Goal: Task Accomplishment & Management: Use online tool/utility

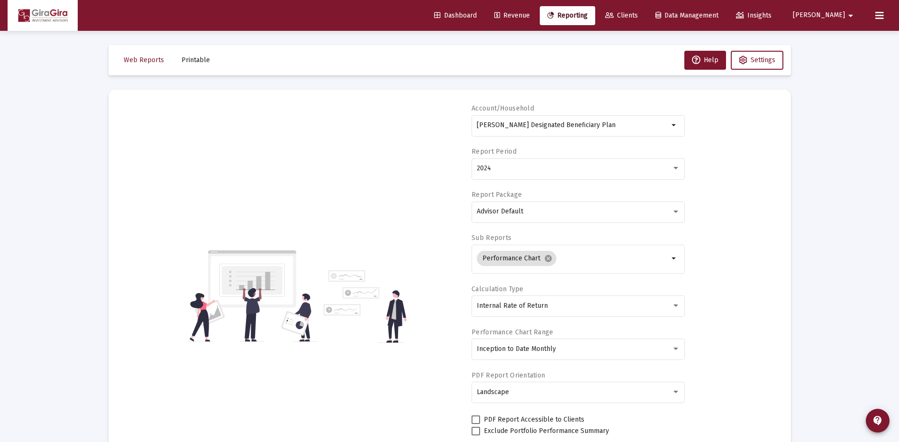
select select "View all"
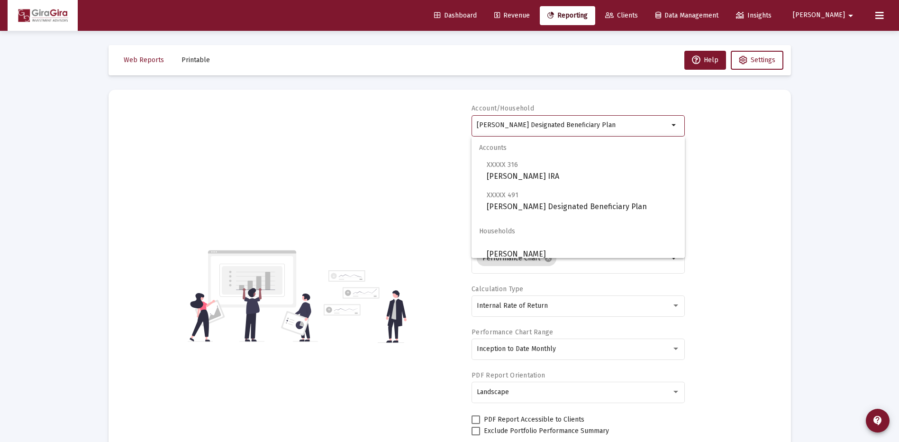
drag, startPoint x: 478, startPoint y: 124, endPoint x: 905, endPoint y: 122, distance: 427.2
click at [899, 122] on html "Dashboard Revenue Reporting Clients Data Management Insights [PERSON_NAME] Inte…" at bounding box center [449, 221] width 899 height 442
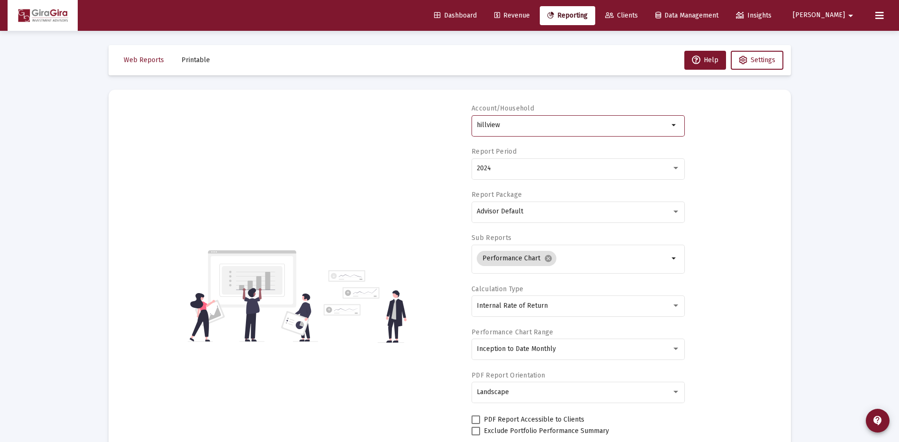
type input "hillview"
click at [489, 167] on div "Accounts Households" at bounding box center [578, 160] width 213 height 46
click at [485, 172] on div "Accounts Households" at bounding box center [578, 160] width 213 height 46
click at [677, 167] on div "Accounts Households" at bounding box center [578, 160] width 213 height 46
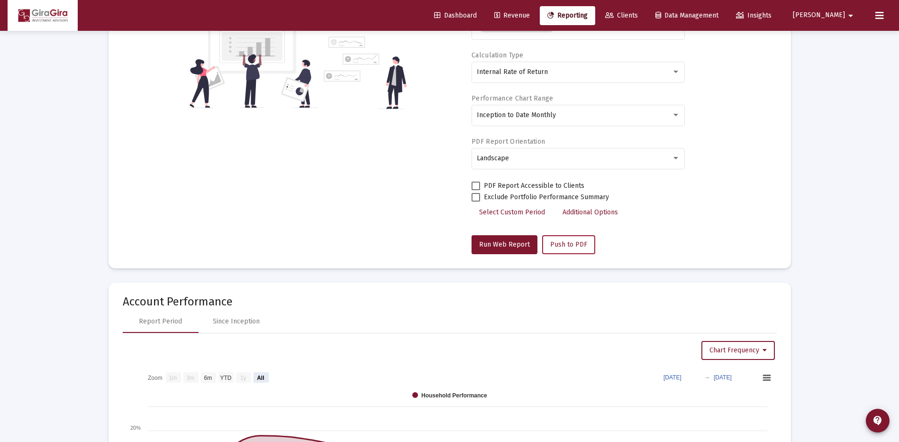
scroll to position [237, 0]
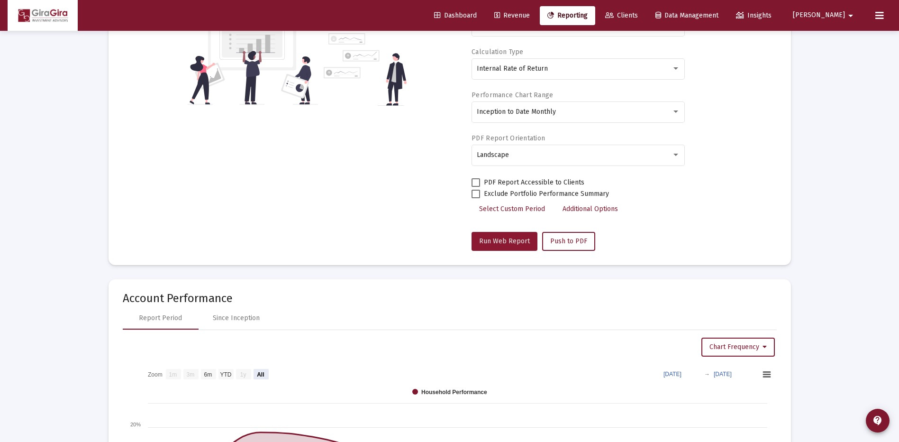
click at [505, 241] on span "Run Web Report" at bounding box center [504, 241] width 51 height 8
click at [515, 240] on span "Run Web Report" at bounding box center [504, 241] width 51 height 8
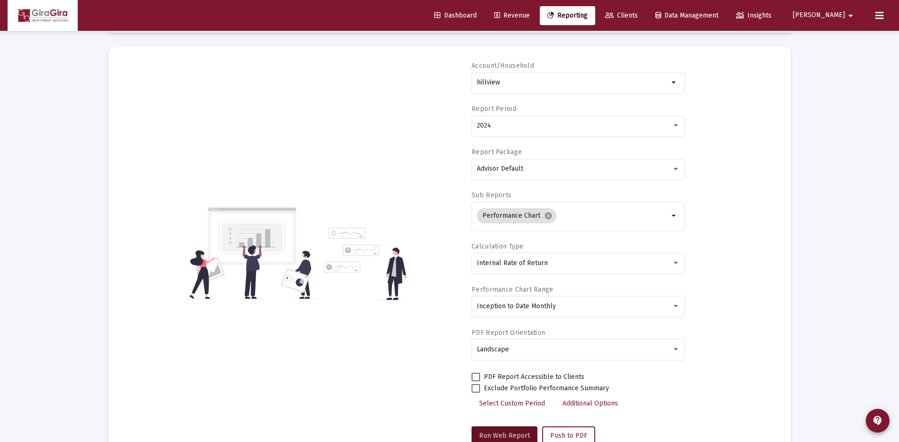
scroll to position [0, 0]
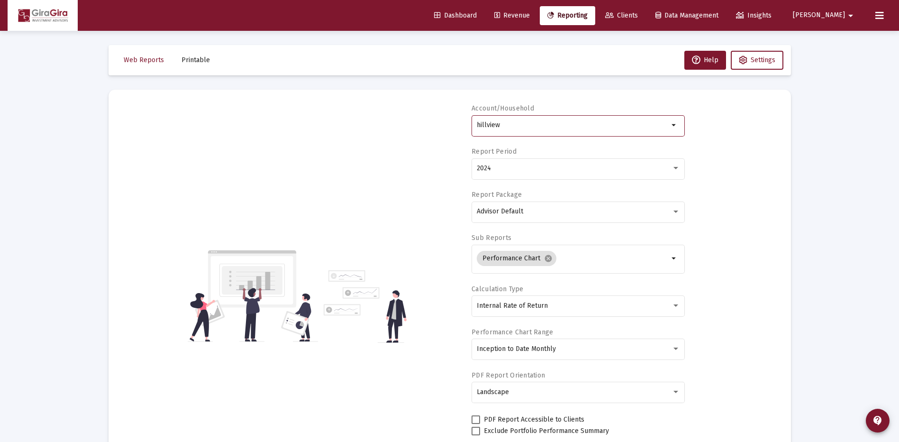
drag, startPoint x: 476, startPoint y: 123, endPoint x: 626, endPoint y: 129, distance: 149.5
click at [626, 129] on div "hillview" at bounding box center [573, 124] width 192 height 23
click at [849, 15] on mat-icon "arrow_drop_down" at bounding box center [850, 15] width 11 height 19
click at [845, 61] on button "Logout" at bounding box center [846, 63] width 56 height 23
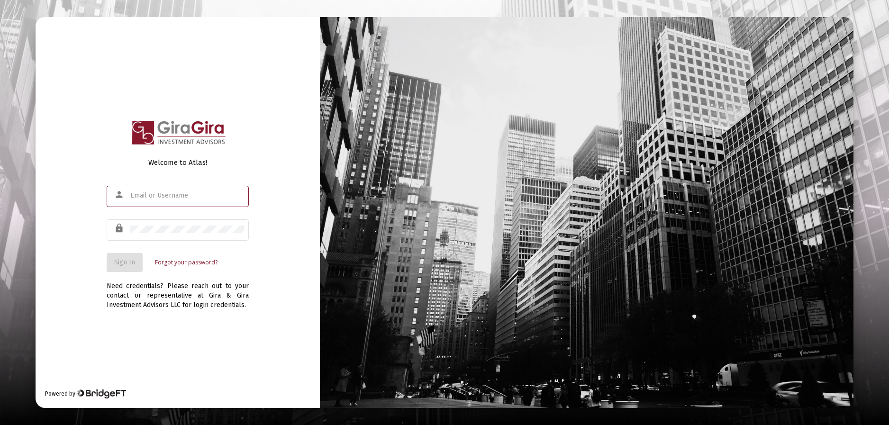
click at [148, 194] on input "text" at bounding box center [187, 196] width 114 height 8
type input "john@gira-advisors.com"
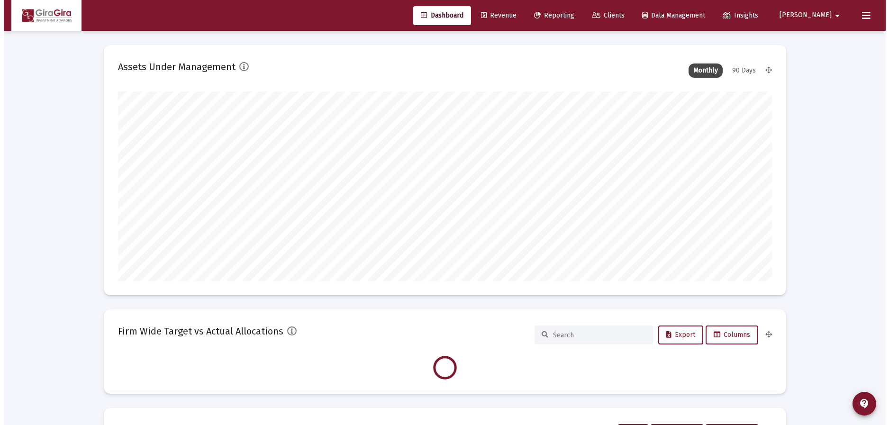
scroll to position [190, 352]
click at [571, 14] on span "Reporting" at bounding box center [551, 15] width 40 height 8
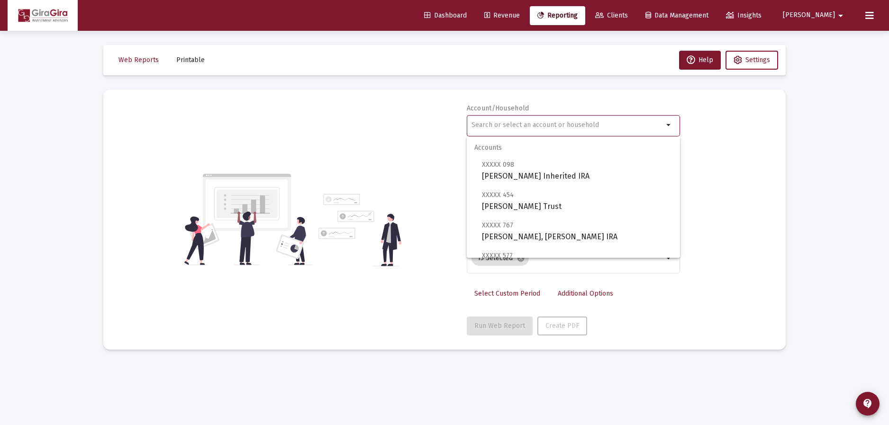
click at [487, 125] on input "text" at bounding box center [568, 125] width 192 height 8
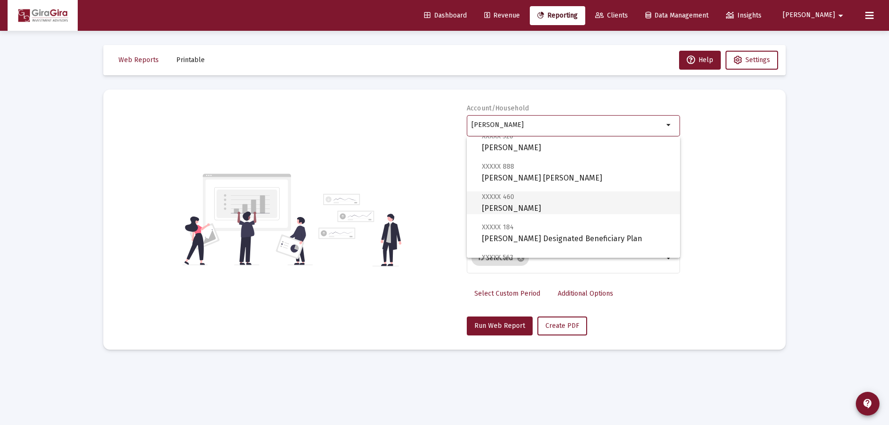
scroll to position [379, 0]
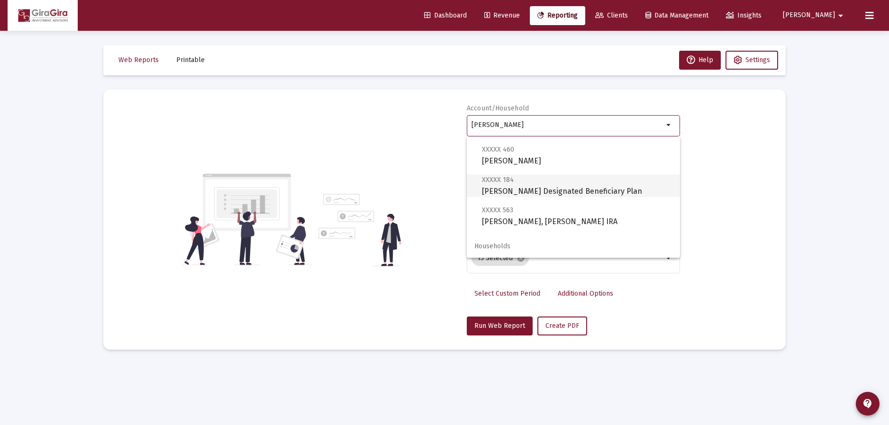
click at [522, 189] on span "XXXXX 184 Craun, Kevin Designated Beneficiary Plan" at bounding box center [577, 185] width 191 height 23
type input "Craun, Kevin Designated Beneficiary Plan"
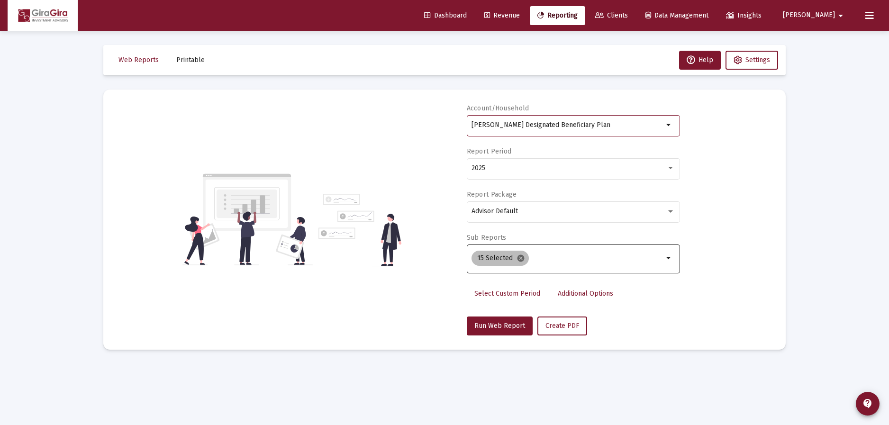
click at [517, 257] on mat-icon "cancel" at bounding box center [521, 258] width 9 height 9
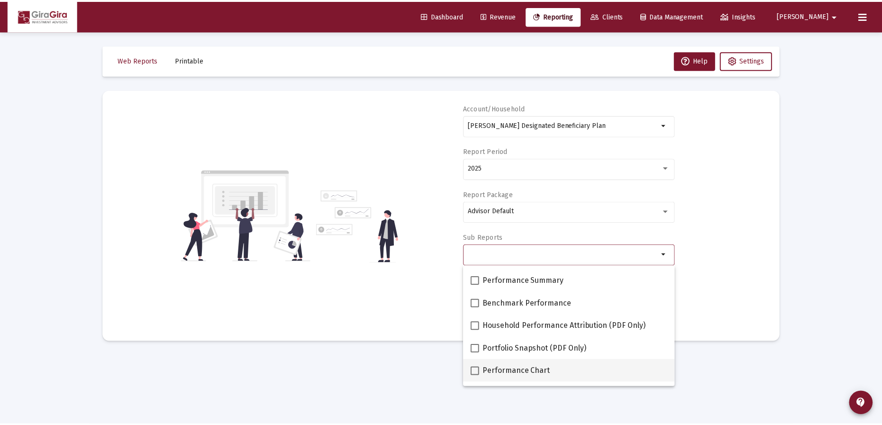
scroll to position [95, 0]
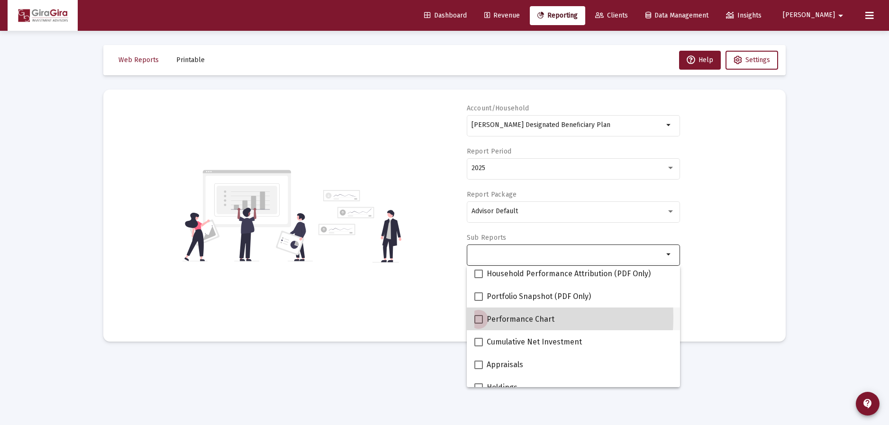
drag, startPoint x: 478, startPoint y: 317, endPoint x: 482, endPoint y: 314, distance: 5.4
click at [478, 316] on span at bounding box center [479, 319] width 9 height 9
click at [478, 324] on input "Performance Chart" at bounding box center [478, 324] width 0 height 0
checkbox input "true"
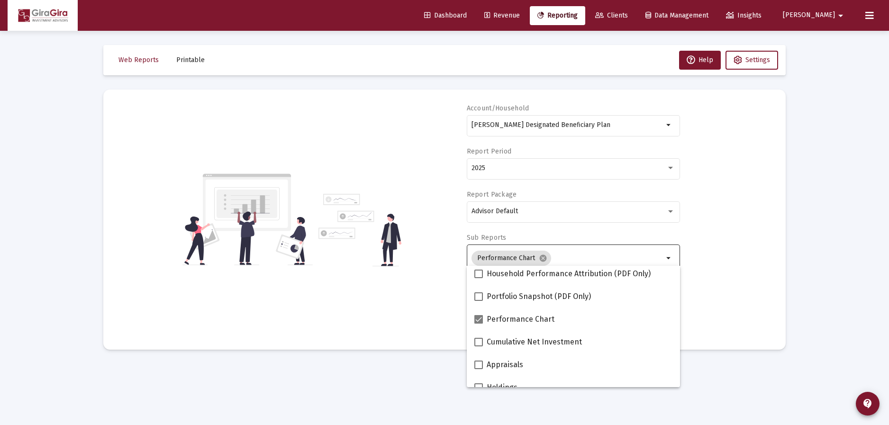
click at [708, 265] on div "Account/Household Craun, Kevin Designated Beneficiary Plan arrow_drop_down Repo…" at bounding box center [445, 220] width 654 height 232
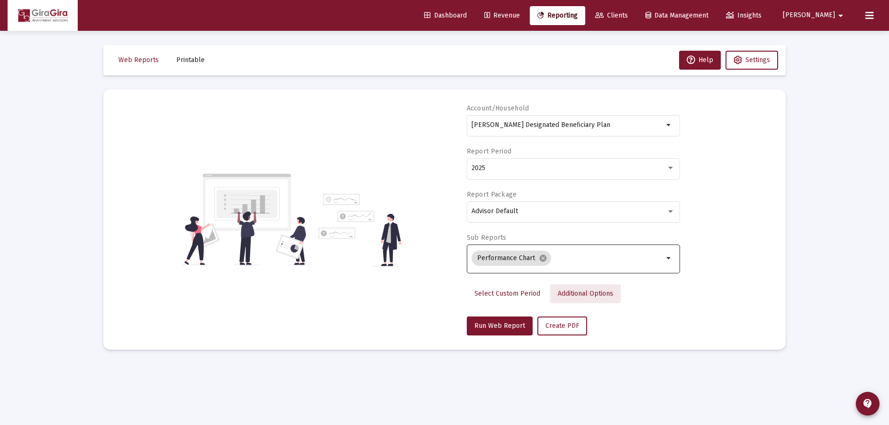
click at [592, 293] on span "Additional Options" at bounding box center [585, 294] width 55 height 8
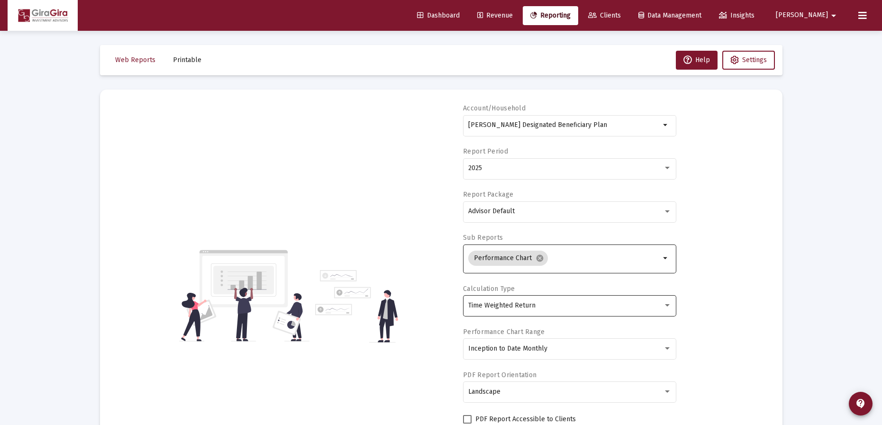
click at [545, 305] on div "Time Weighted Return" at bounding box center [565, 306] width 195 height 8
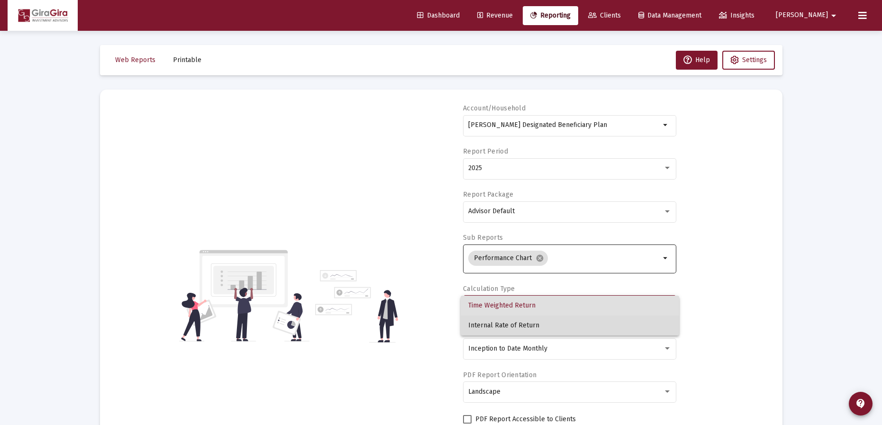
click at [536, 323] on span "Internal Rate of Return" at bounding box center [569, 326] width 203 height 20
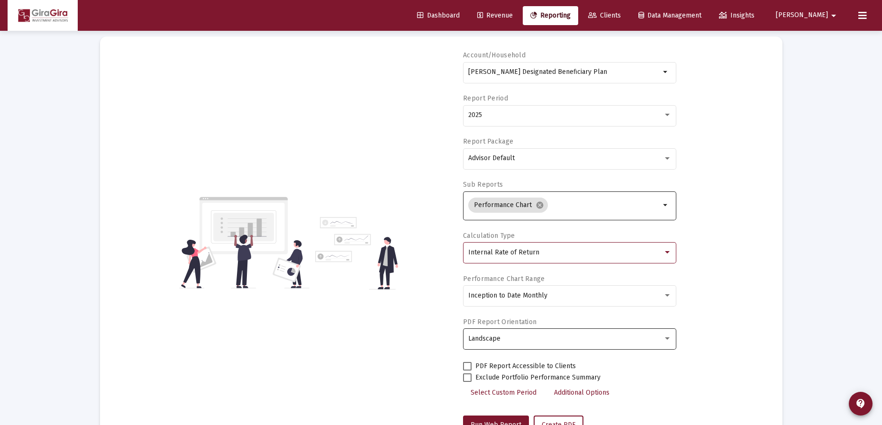
scroll to position [91, 0]
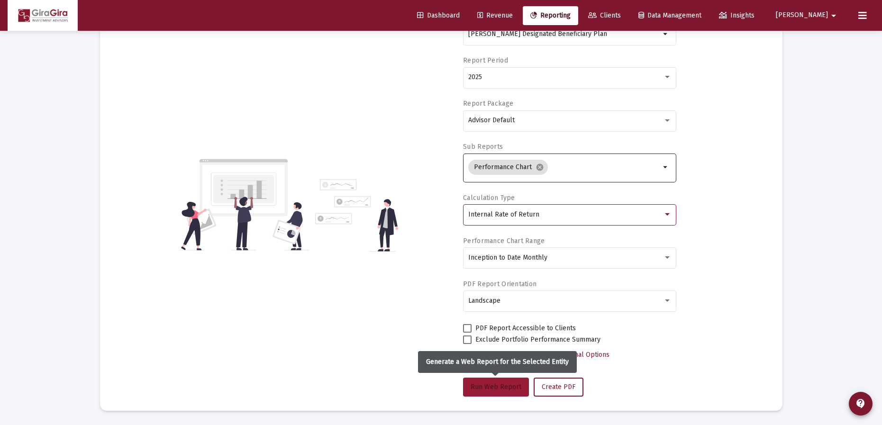
click at [512, 383] on span "Run Web Report" at bounding box center [496, 387] width 51 height 8
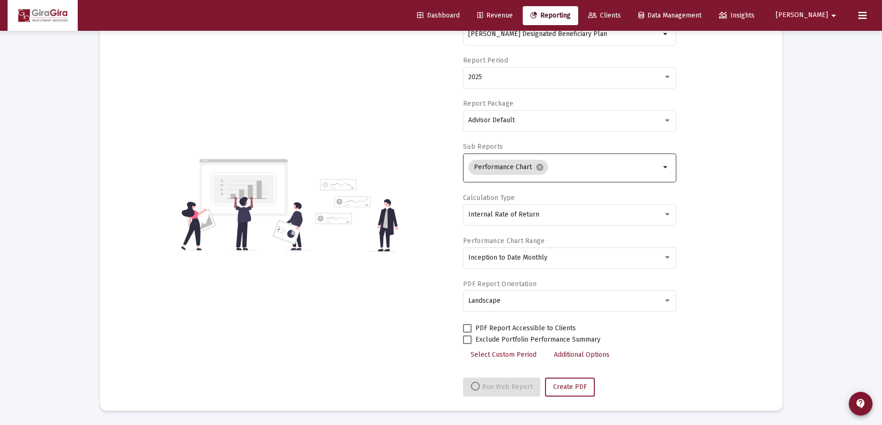
select select "View all"
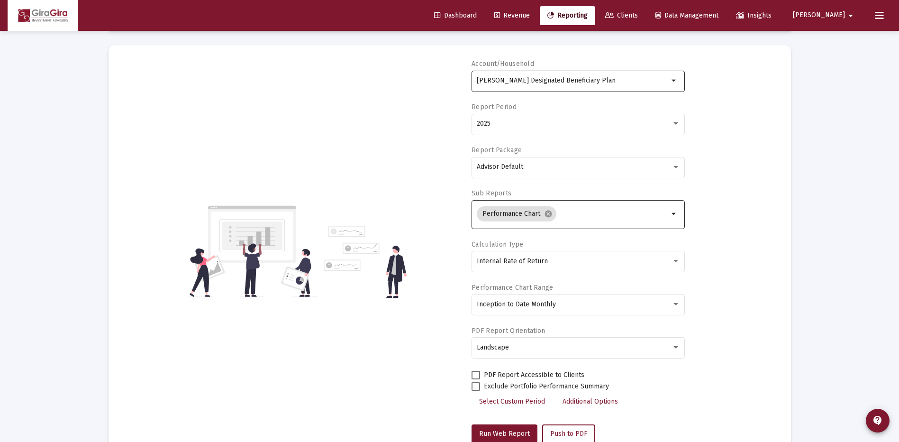
scroll to position [0, 0]
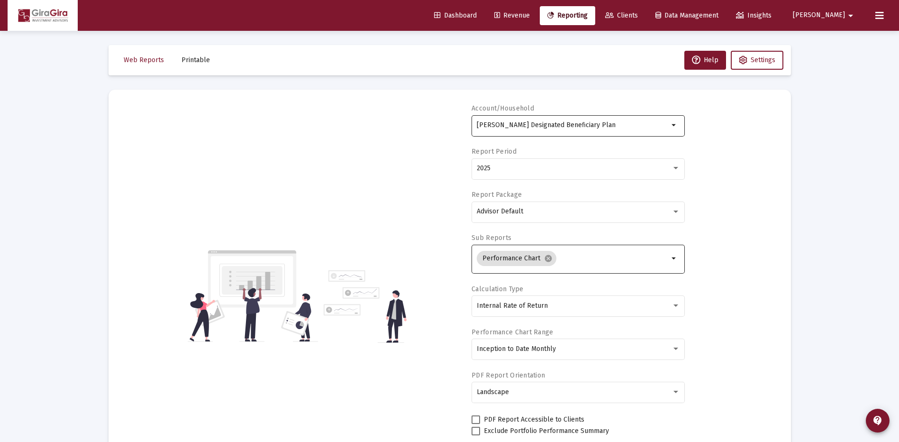
click at [496, 127] on input "Craun, Kevin Designated Beneficiary Plan" at bounding box center [573, 125] width 192 height 8
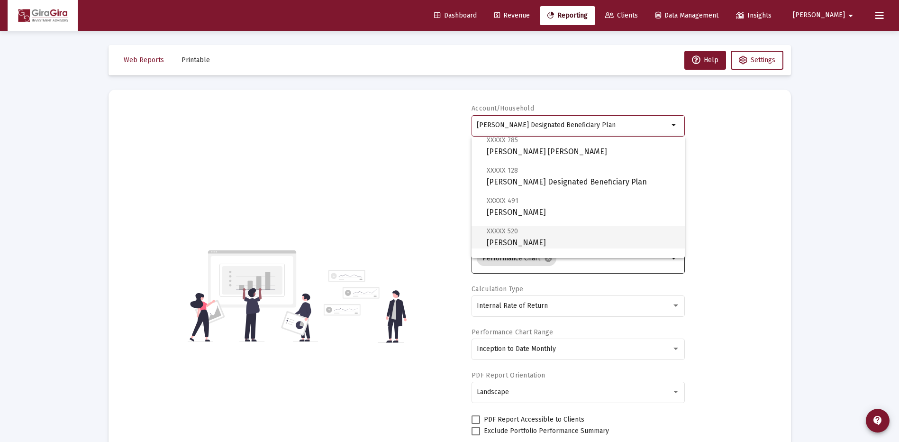
scroll to position [284, 0]
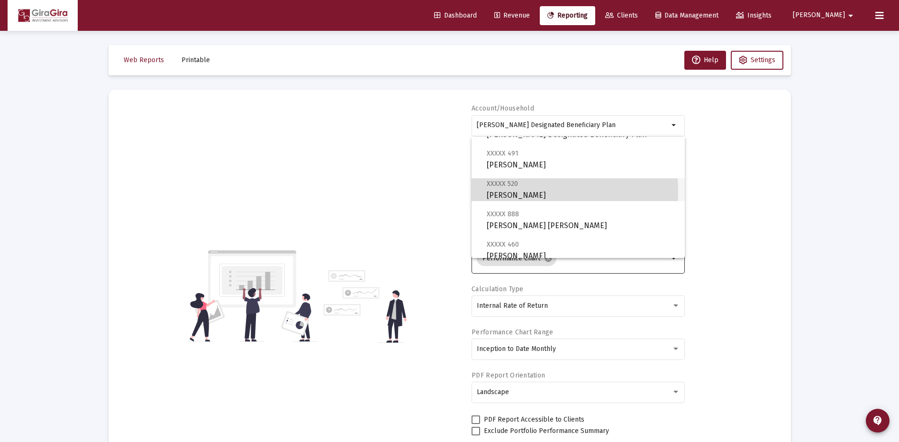
click at [529, 191] on span "XXXXX 520 Craun, Kevin IRA" at bounding box center [582, 189] width 191 height 23
type input "Craun, Kevin IRA"
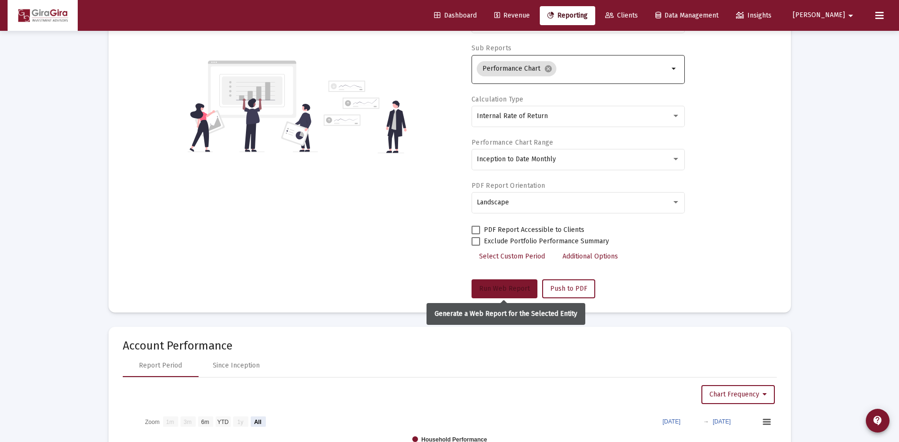
click at [514, 287] on span "Run Web Report" at bounding box center [504, 288] width 51 height 8
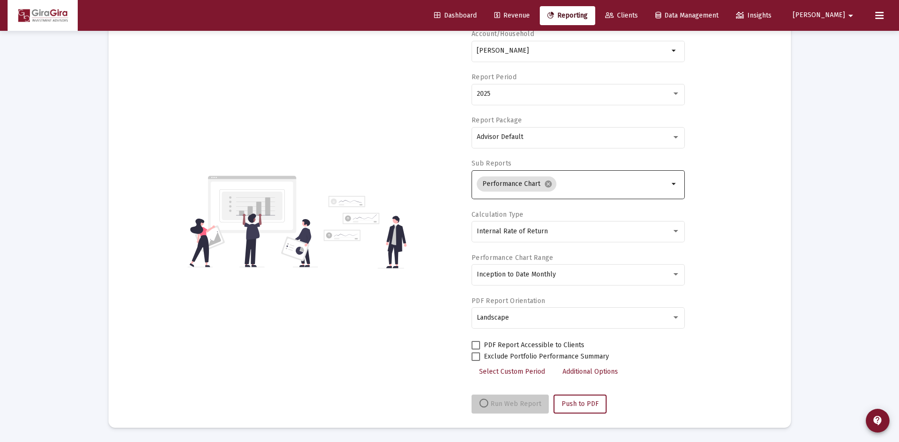
scroll to position [74, 0]
select select "View all"
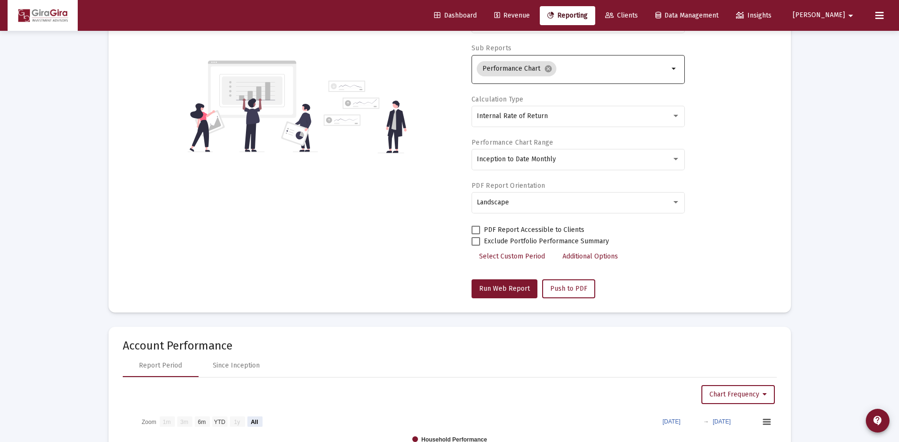
scroll to position [0, 0]
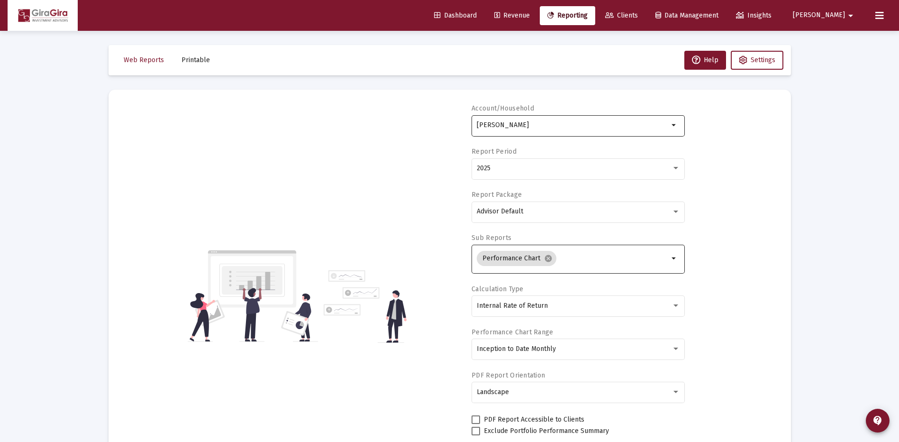
click at [510, 122] on input "Craun, Kevin IRA" at bounding box center [573, 125] width 192 height 8
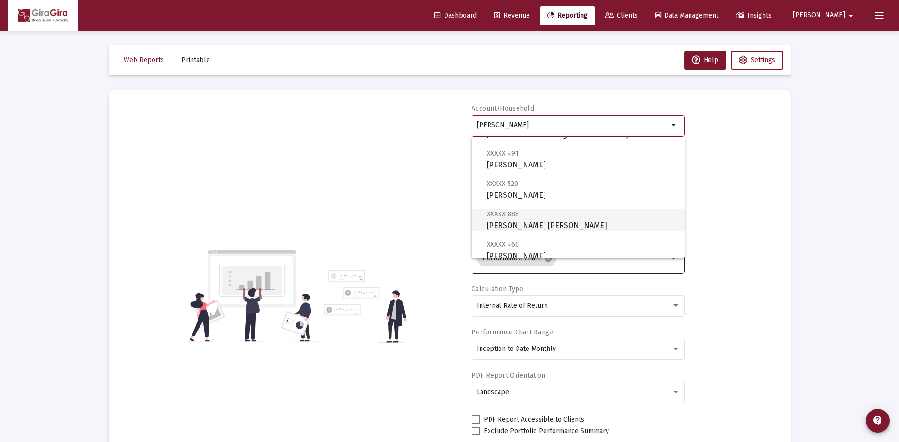
scroll to position [332, 0]
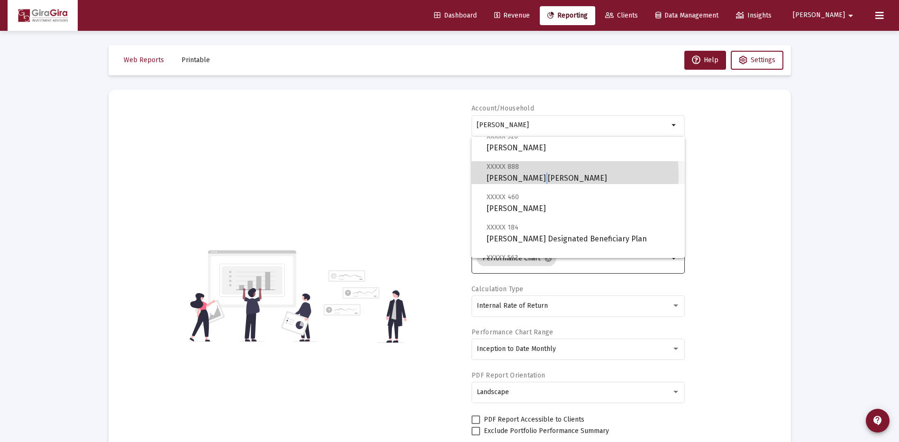
click at [530, 175] on span "XXXXX 888 Craun, Kevin Roth IRA" at bounding box center [582, 172] width 191 height 23
type input "Craun, Kevin Roth IRA"
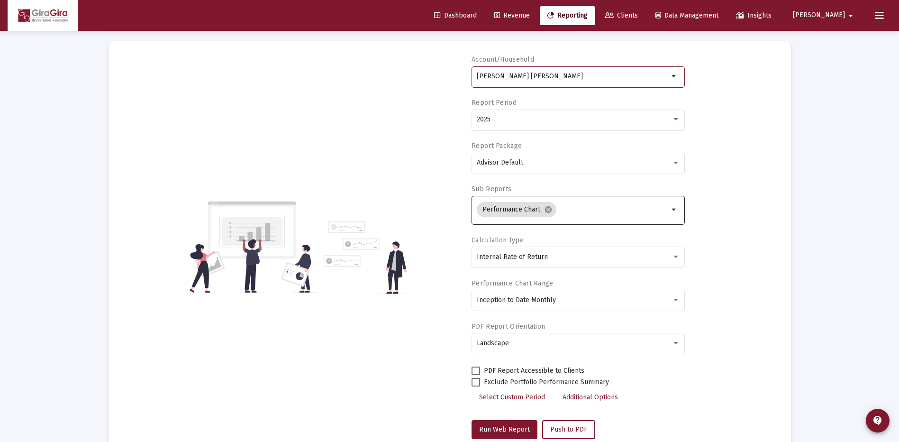
scroll to position [95, 0]
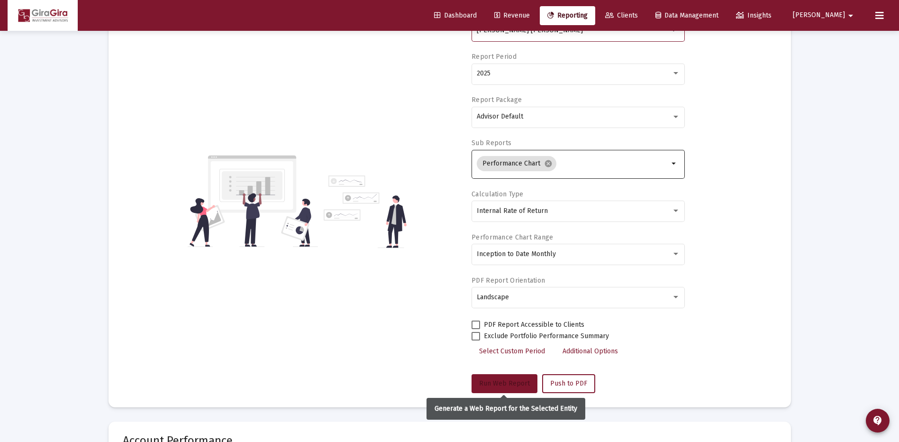
drag, startPoint x: 512, startPoint y: 380, endPoint x: 522, endPoint y: 373, distance: 11.5
click at [513, 380] on span "Run Web Report" at bounding box center [504, 383] width 51 height 8
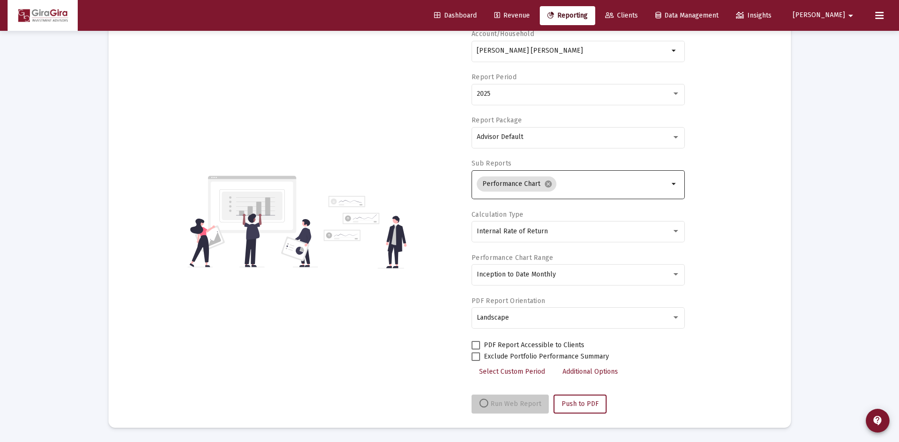
scroll to position [74, 0]
select select "View all"
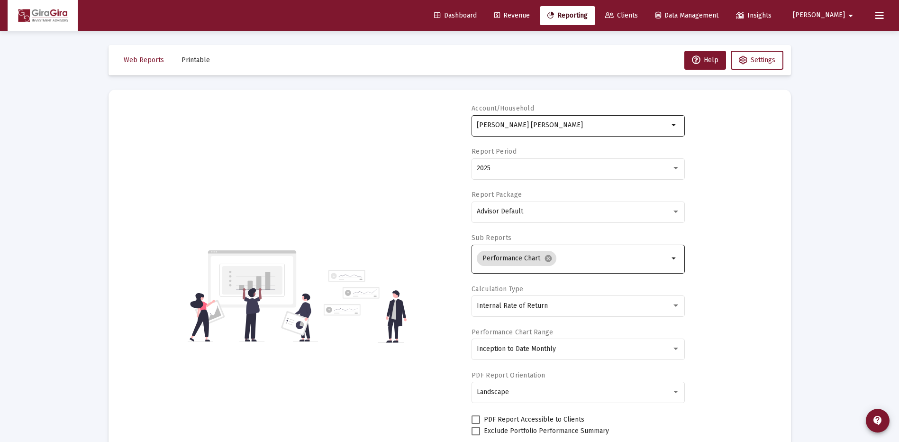
click at [518, 127] on input "Craun, Kevin Roth IRA" at bounding box center [573, 125] width 192 height 8
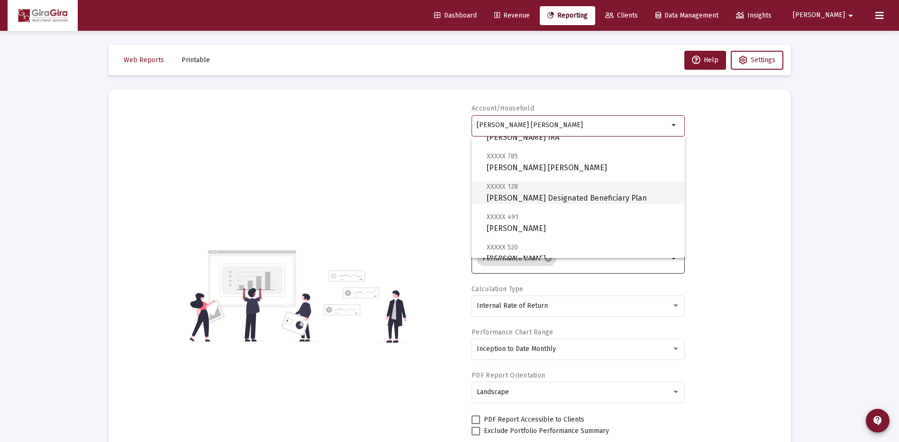
scroll to position [237, 0]
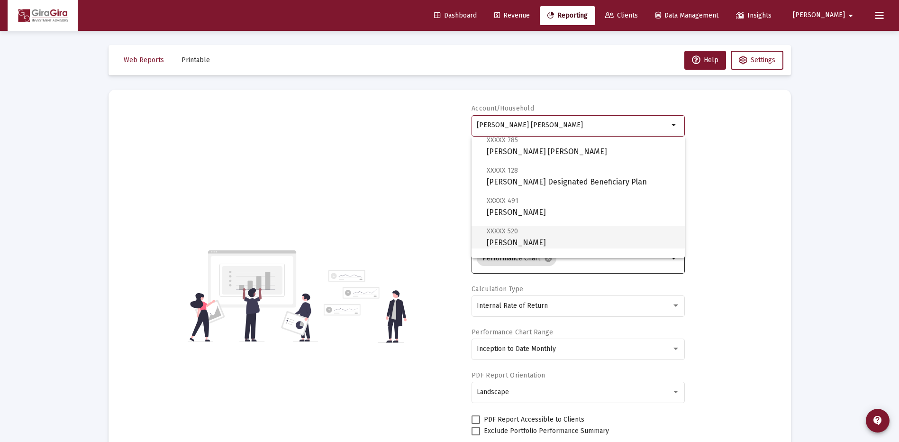
click at [517, 236] on span "XXXXX 520 Craun, Kevin IRA" at bounding box center [582, 236] width 191 height 23
type input "Craun, Kevin IRA"
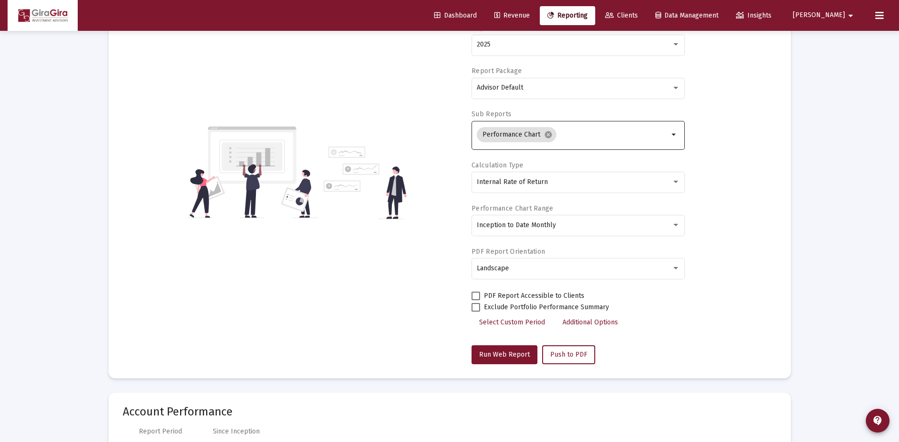
scroll to position [142, 0]
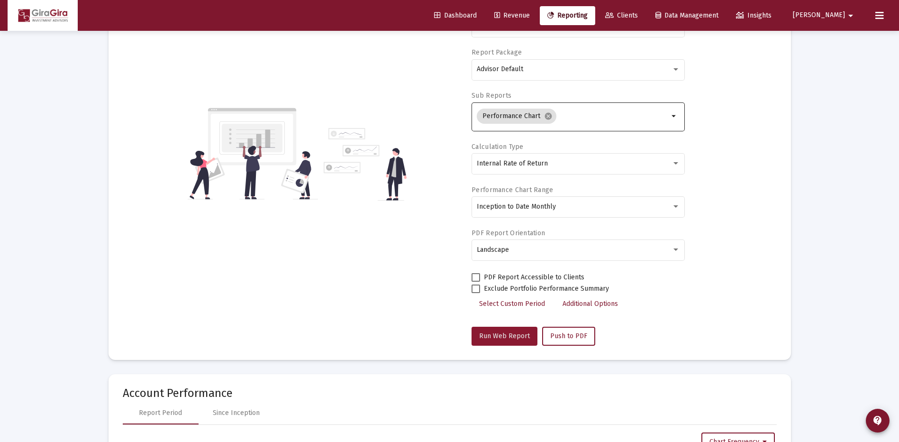
click at [511, 332] on span "Run Web Report" at bounding box center [504, 336] width 51 height 8
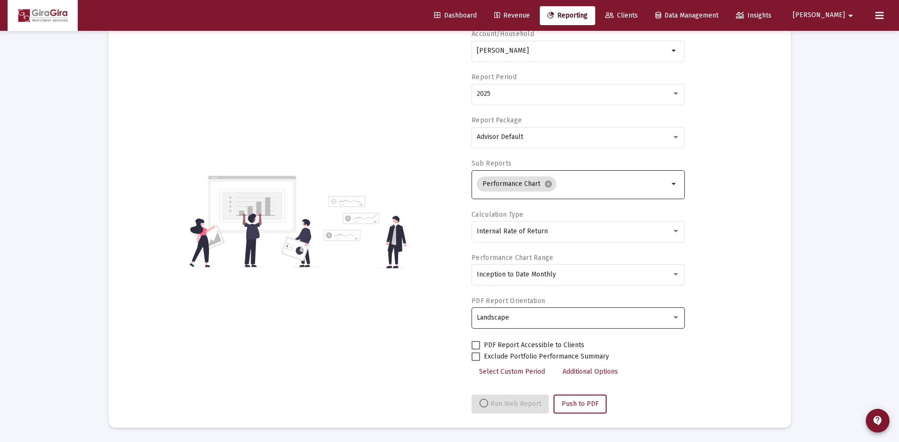
select select "View all"
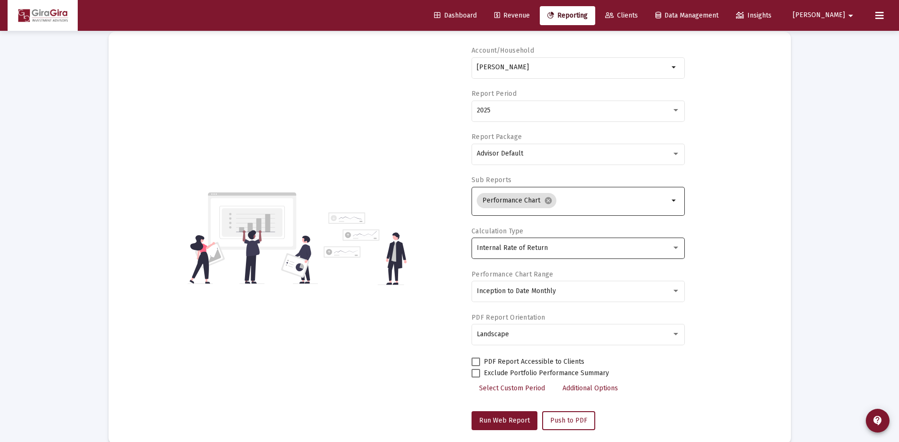
scroll to position [0, 0]
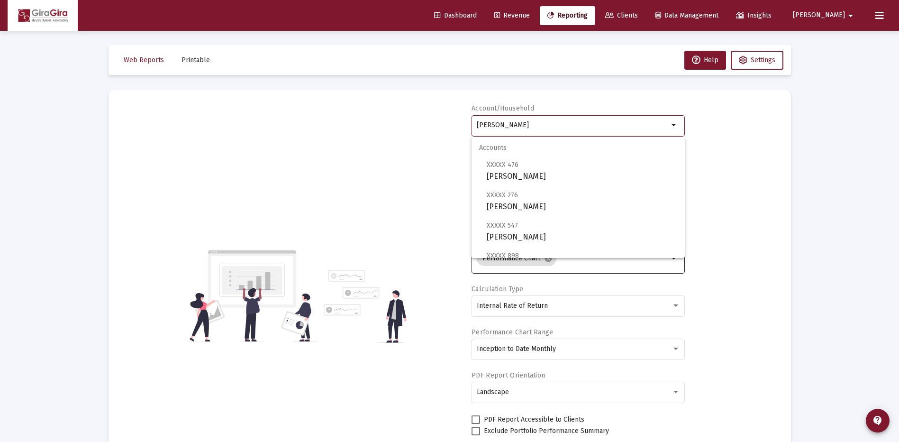
click at [491, 124] on input "Craun, Kevin IRA" at bounding box center [573, 125] width 192 height 8
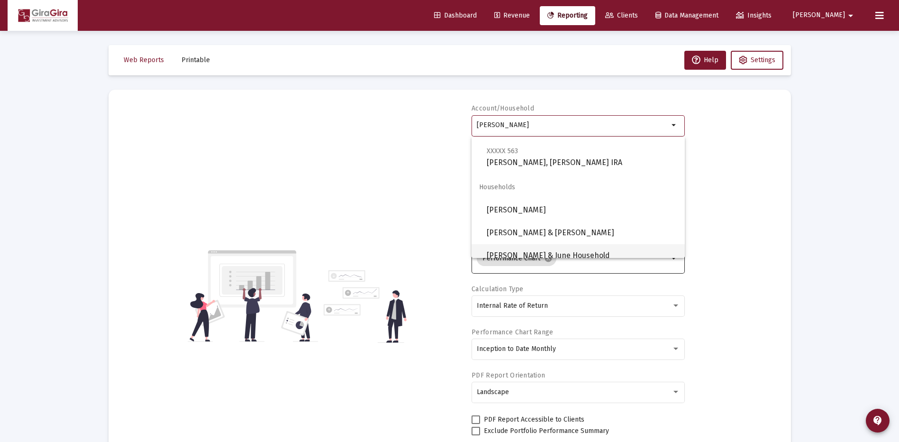
scroll to position [448, 0]
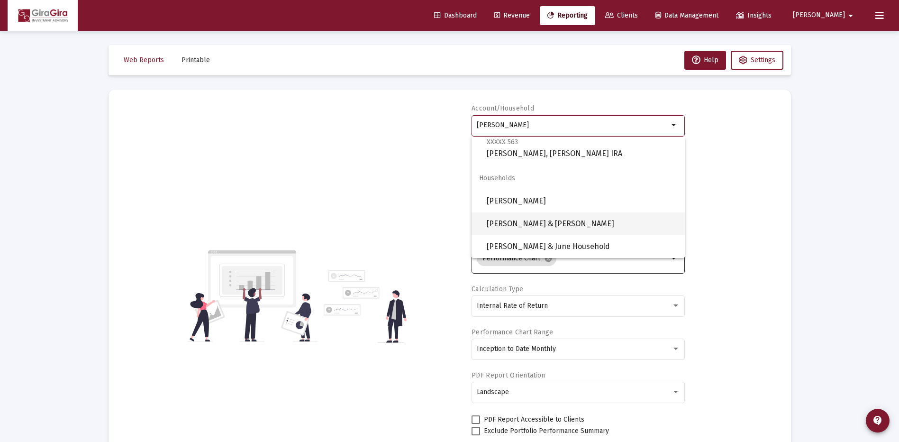
click at [543, 220] on span "Craun, Kevin & Tamara Household" at bounding box center [582, 223] width 191 height 23
type input "Craun, Kevin & Tamara Household"
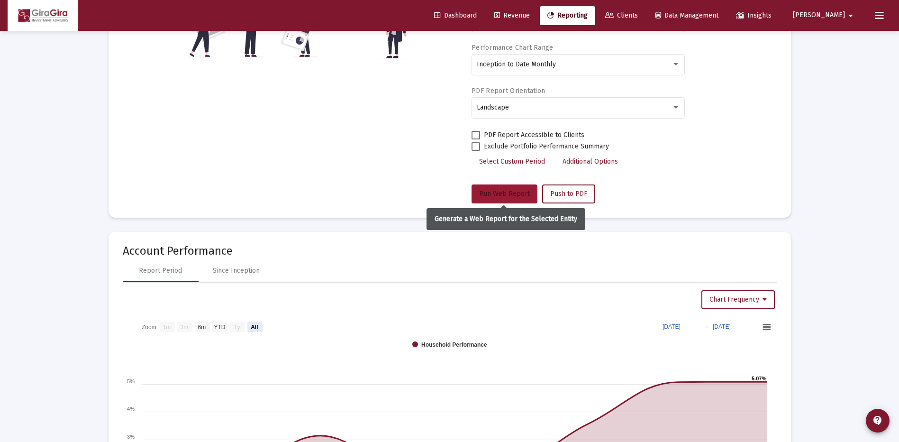
click at [504, 193] on span "Run Web Report" at bounding box center [504, 194] width 51 height 8
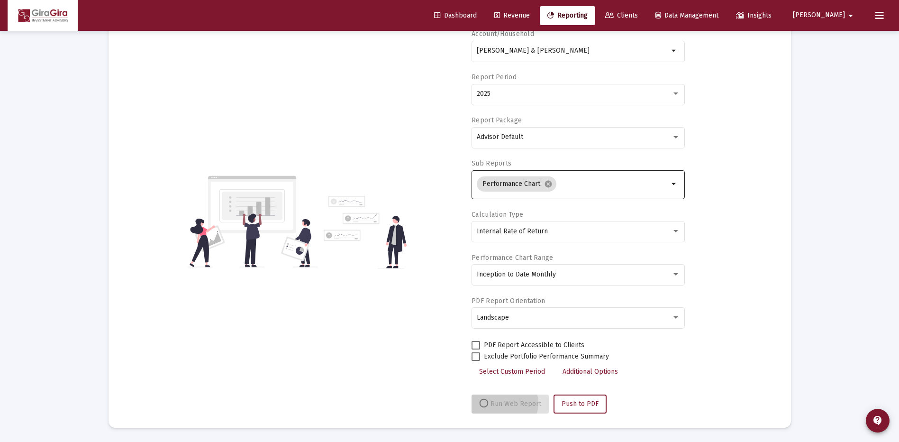
scroll to position [74, 0]
select select "View all"
